Goal: Check status: Check status

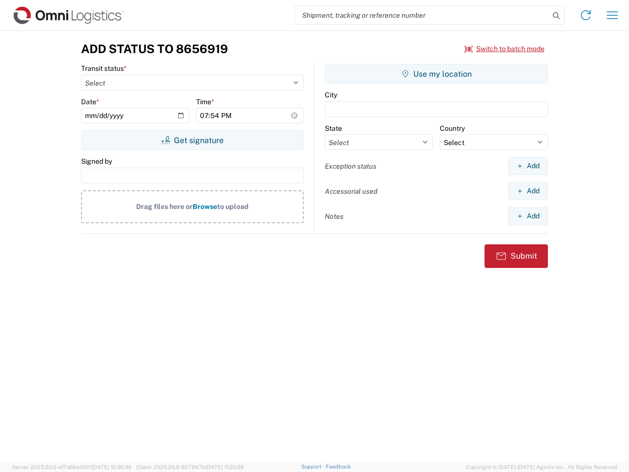
click at [422, 15] on input "search" at bounding box center [422, 15] width 255 height 19
click at [557, 16] on icon at bounding box center [557, 16] width 14 height 14
click at [586, 15] on icon at bounding box center [586, 15] width 16 height 16
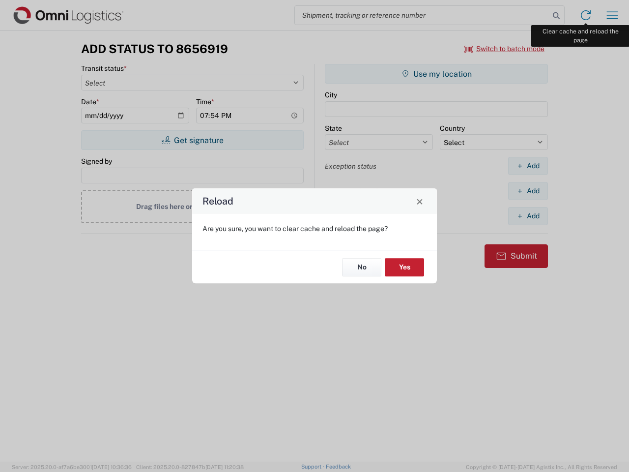
click at [613, 15] on div "Reload Are you sure, you want to clear cache and reload the page? No Yes" at bounding box center [314, 236] width 629 height 472
click at [505, 49] on div "Reload Are you sure, you want to clear cache and reload the page? No Yes" at bounding box center [314, 236] width 629 height 472
click at [192, 140] on div "Reload Are you sure, you want to clear cache and reload the page? No Yes" at bounding box center [314, 236] width 629 height 472
click at [437, 74] on div "Reload Are you sure, you want to clear cache and reload the page? No Yes" at bounding box center [314, 236] width 629 height 472
click at [528, 166] on div "Reload Are you sure, you want to clear cache and reload the page? No Yes" at bounding box center [314, 236] width 629 height 472
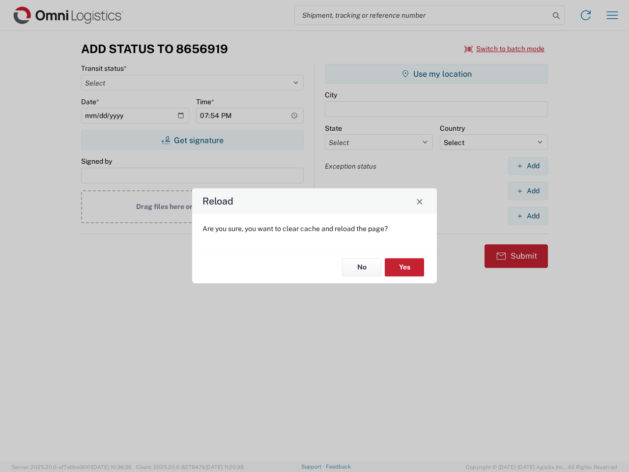
click at [528, 191] on div "Reload Are you sure, you want to clear cache and reload the page? No Yes" at bounding box center [314, 236] width 629 height 472
click at [528, 216] on div "Reload Are you sure, you want to clear cache and reload the page? No Yes" at bounding box center [314, 236] width 629 height 472
